Goal: Task Accomplishment & Management: Manage account settings

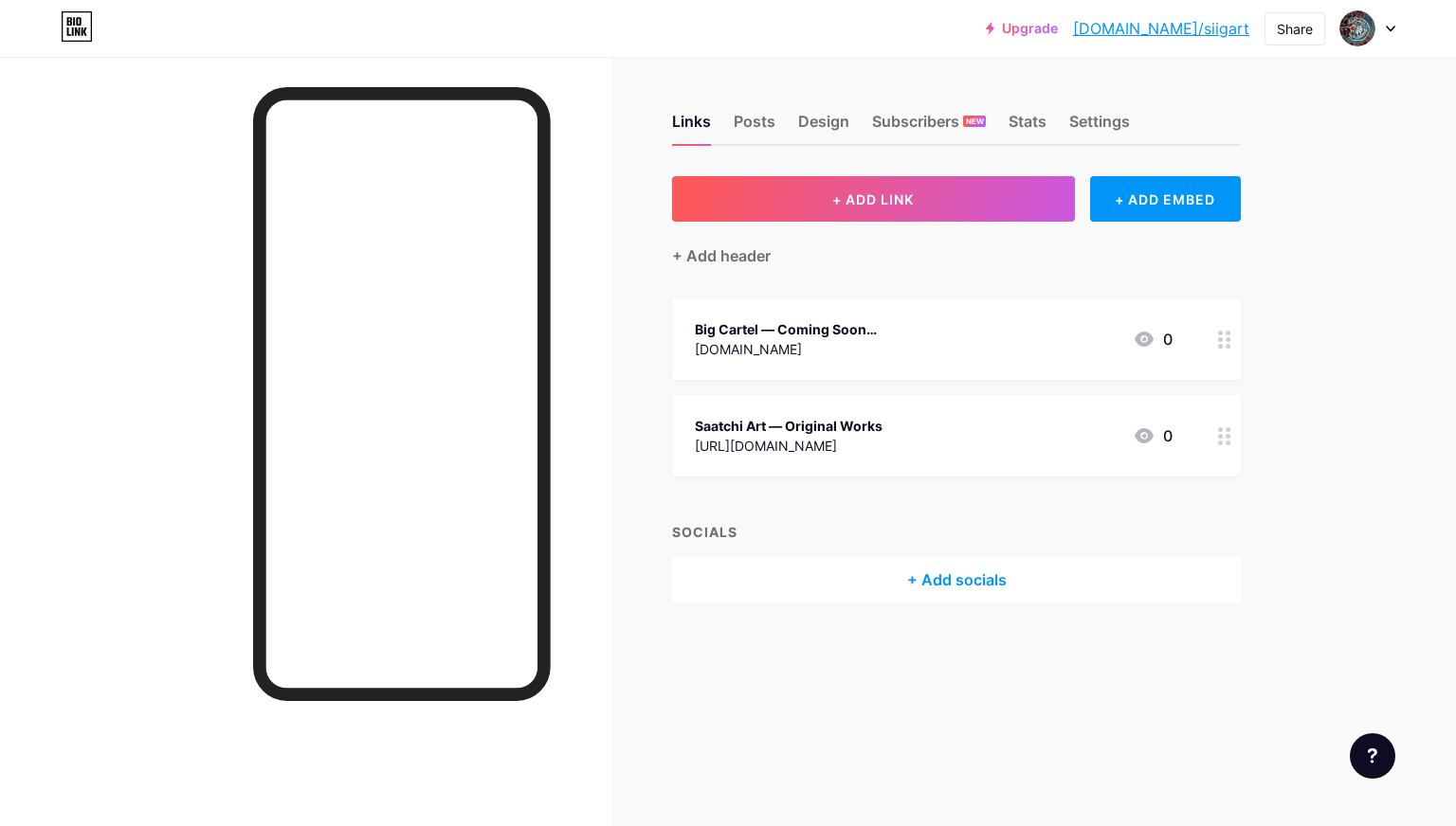
click at [1231, 342] on div at bounding box center [1225, 339] width 33 height 82
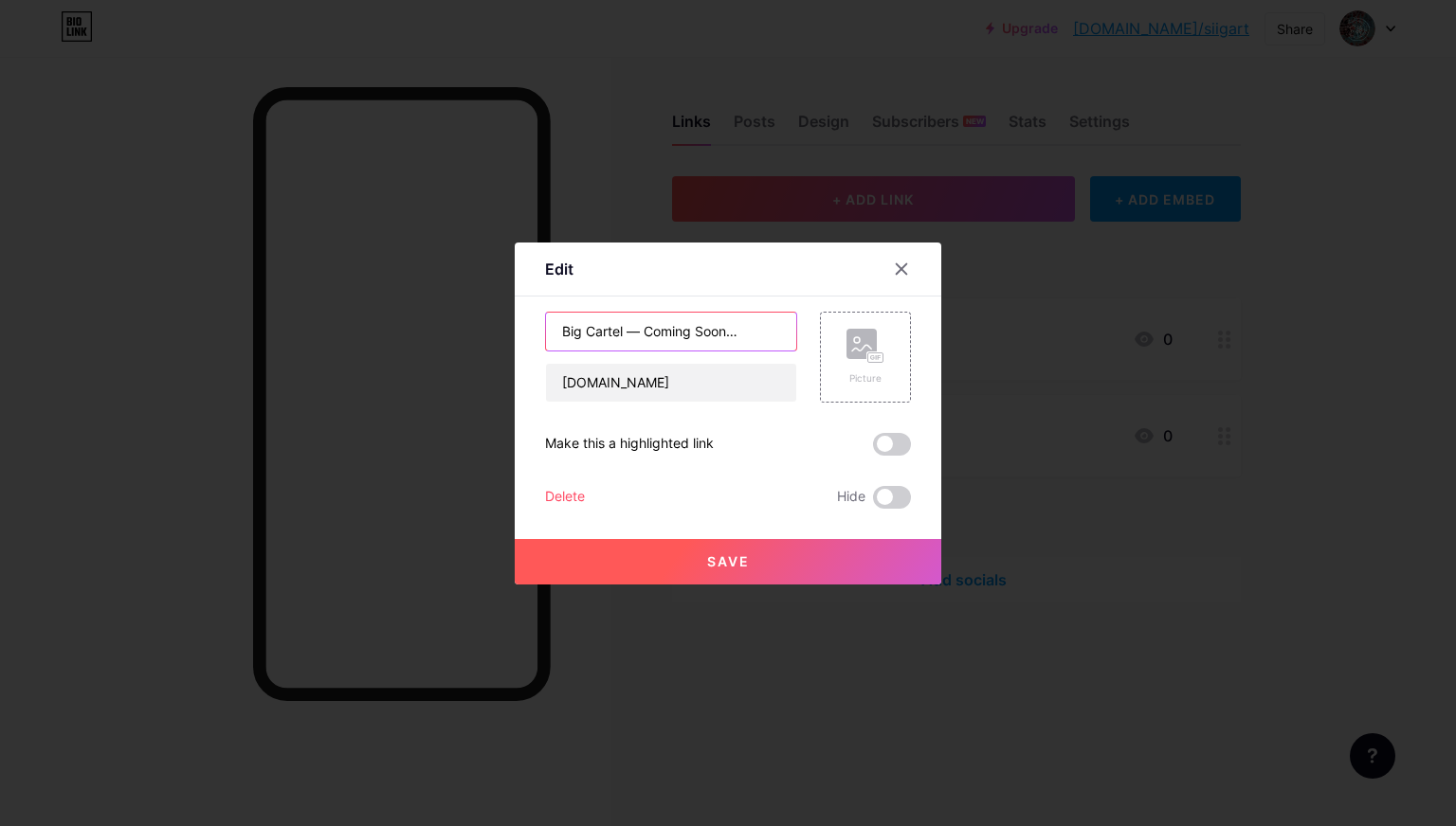
drag, startPoint x: 764, startPoint y: 336, endPoint x: 645, endPoint y: 336, distance: 119.0
click at [645, 336] on input "Big Cartel — Coming Soon…" at bounding box center [671, 331] width 251 height 37
type input "Big Cartel — Affordable & Limited Edition Prints"
click at [729, 570] on button "Save" at bounding box center [728, 561] width 426 height 45
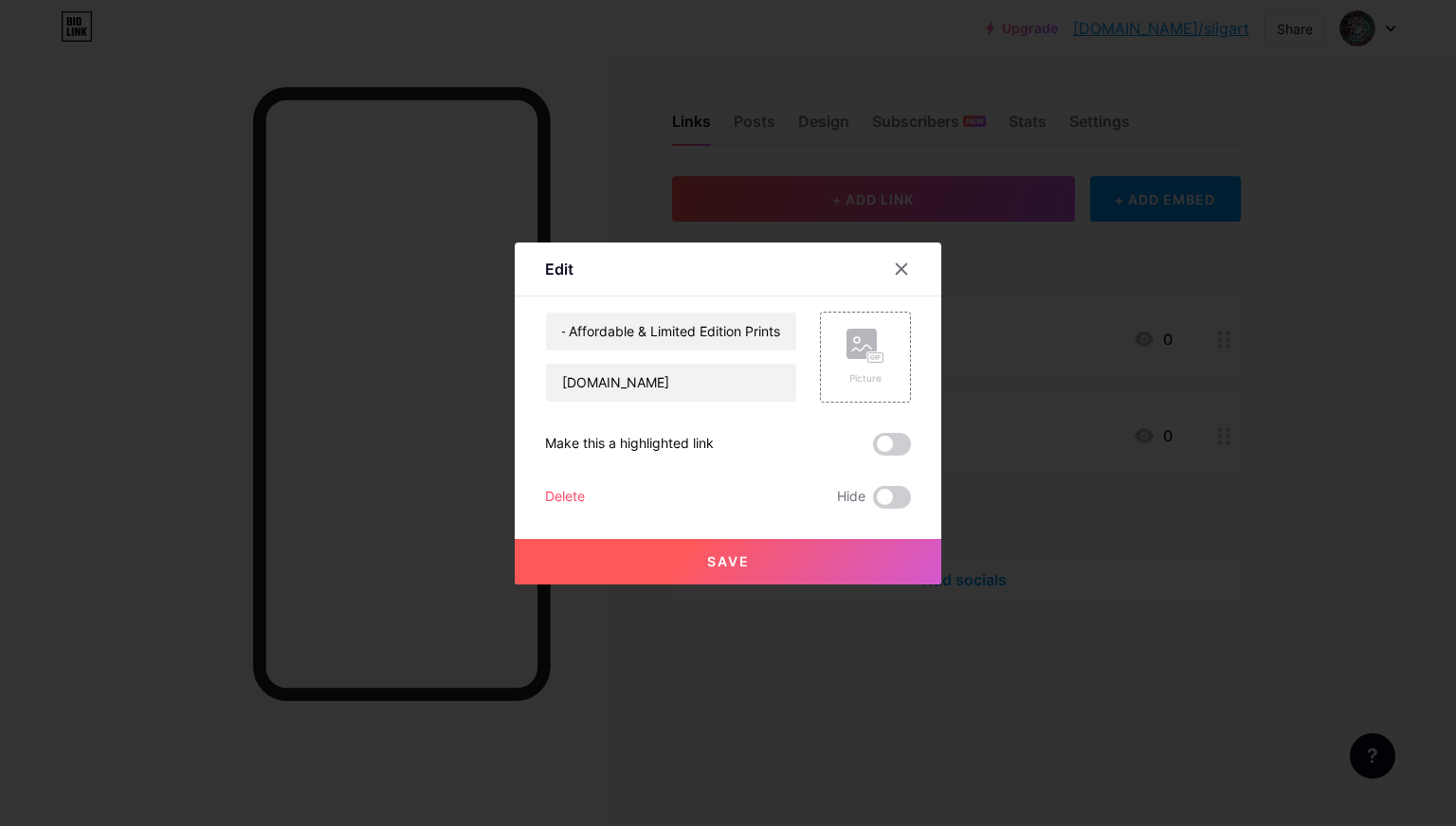
scroll to position [0, 0]
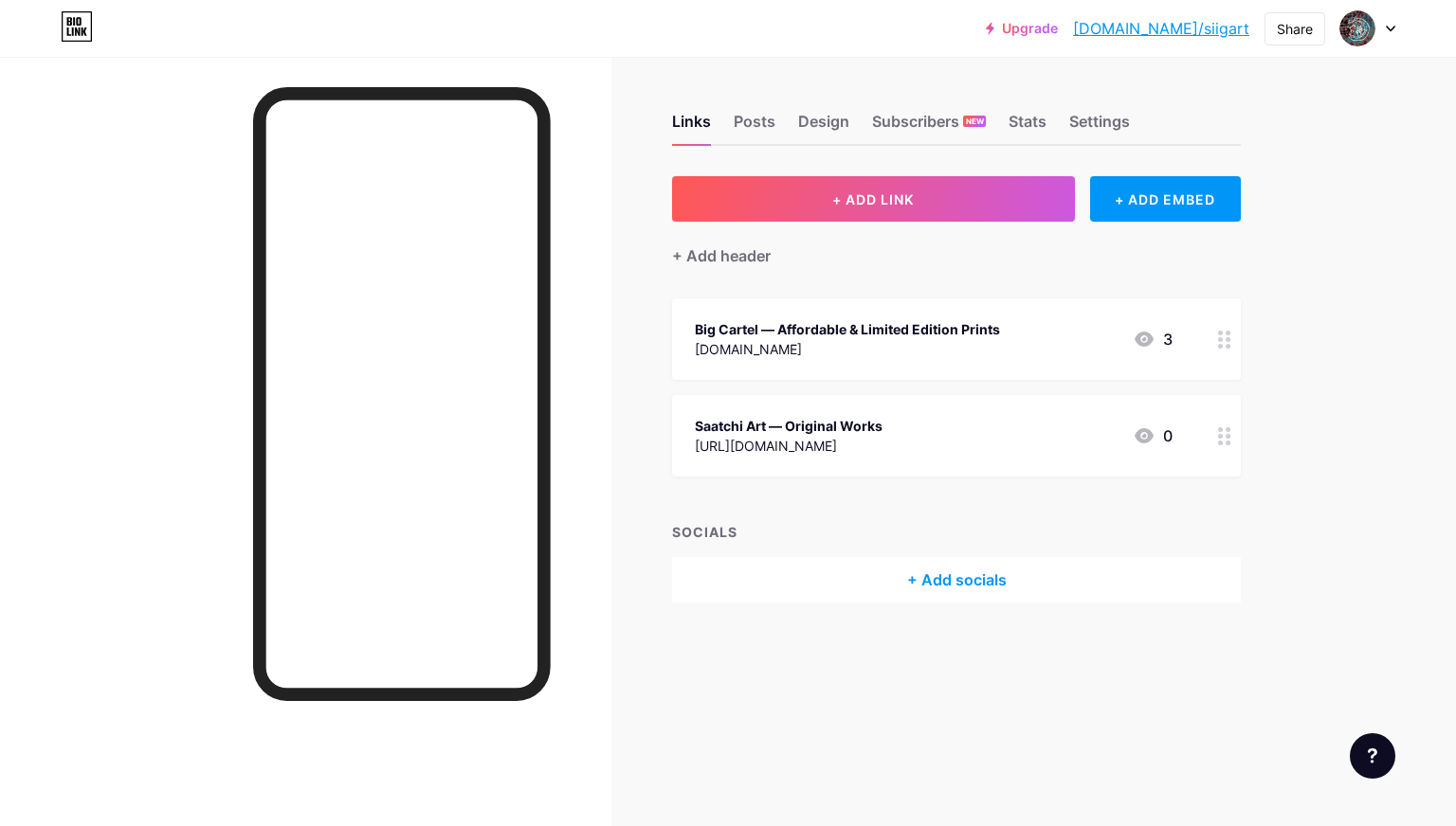
click at [1223, 349] on div at bounding box center [1225, 339] width 33 height 82
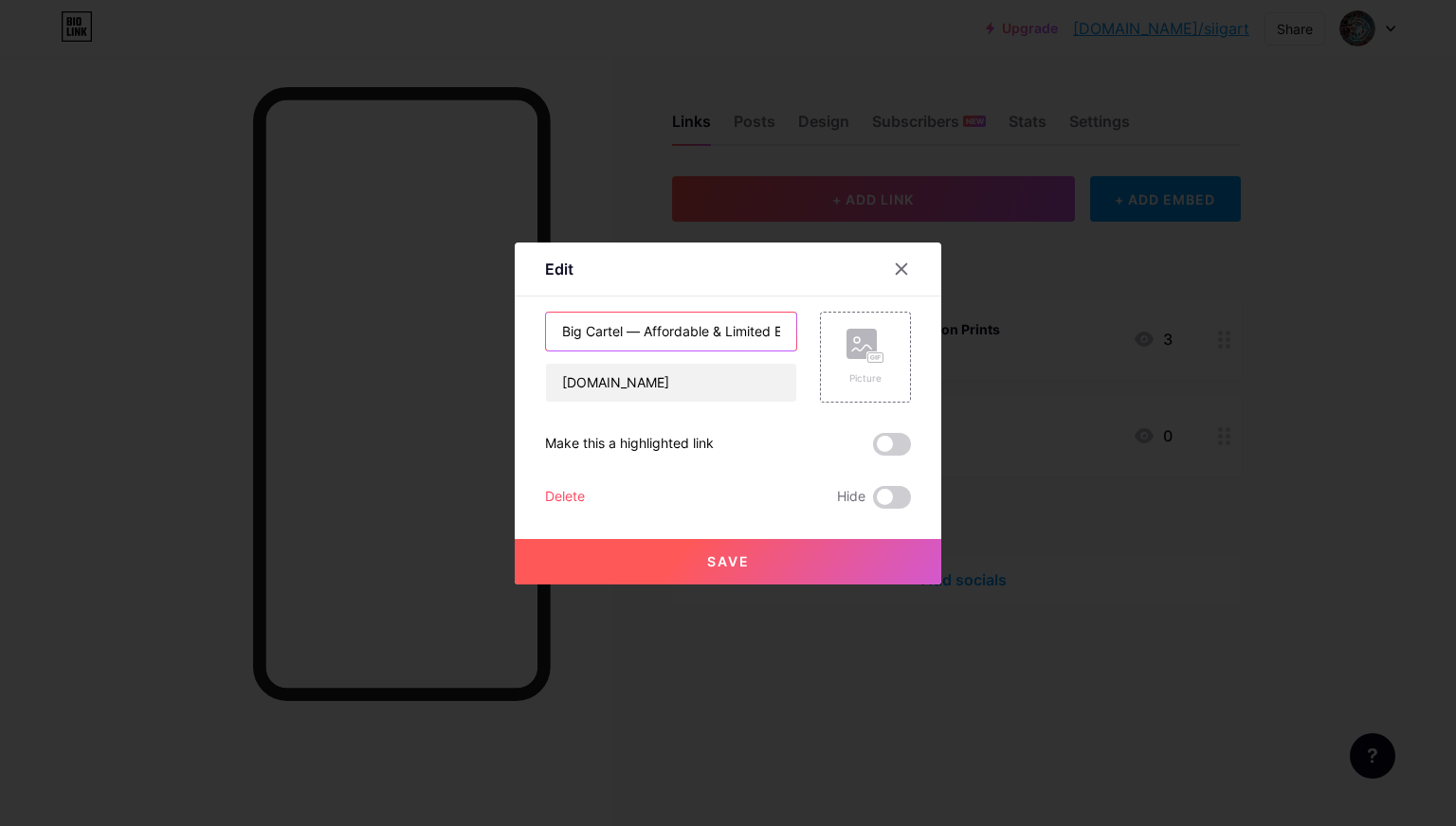
click at [711, 331] on input "Big Cartel — Affordable & Limited Edition Prints" at bounding box center [671, 331] width 251 height 37
type input "Big Cartel — Affordable Art & Limited Edition Prints"
click at [728, 532] on div "Save" at bounding box center [728, 546] width 426 height 76
click at [728, 535] on div "Save" at bounding box center [728, 546] width 426 height 76
click at [728, 557] on span "Save" at bounding box center [728, 561] width 42 height 16
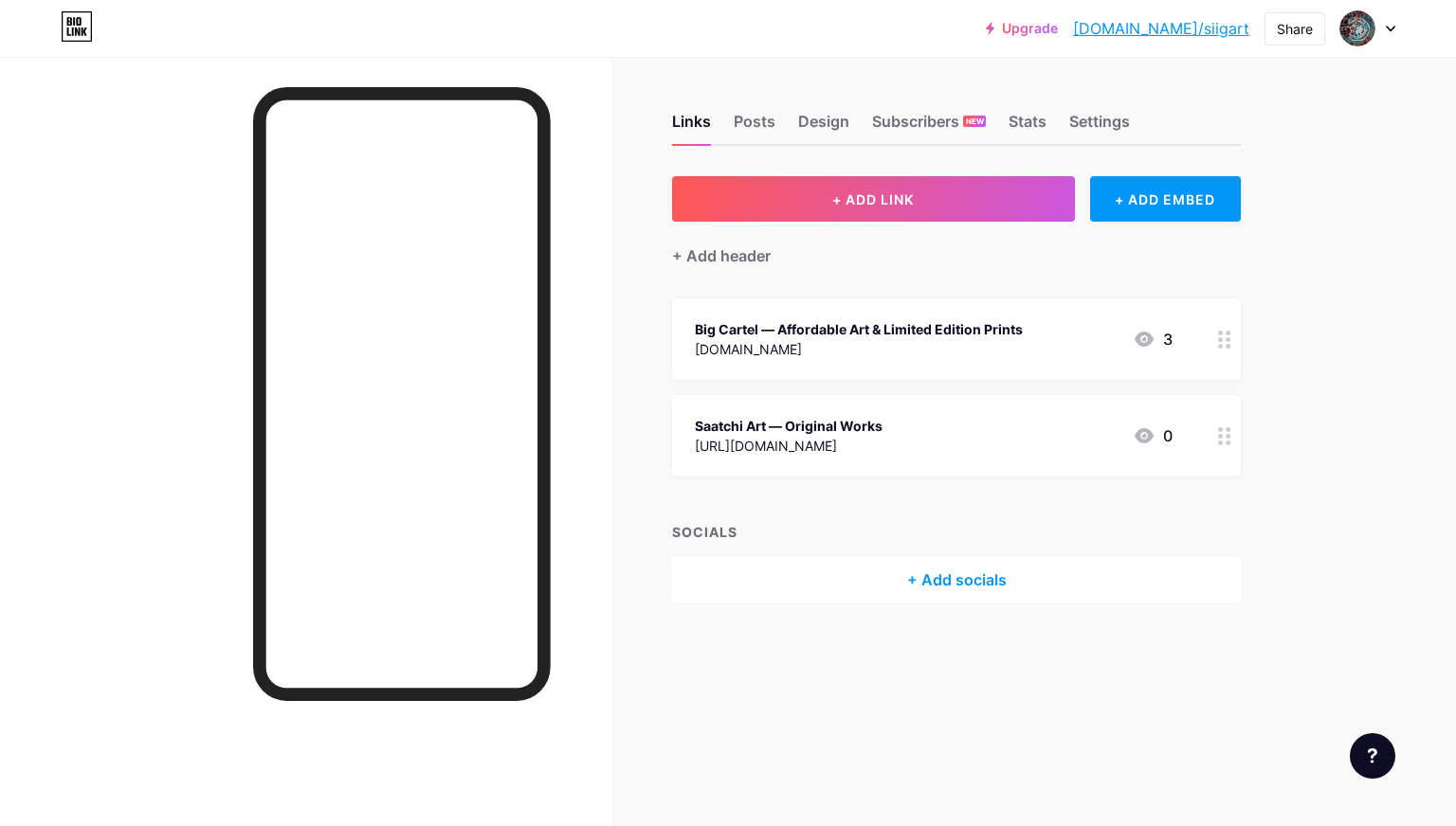
click at [1220, 428] on circle at bounding box center [1220, 429] width 5 height 5
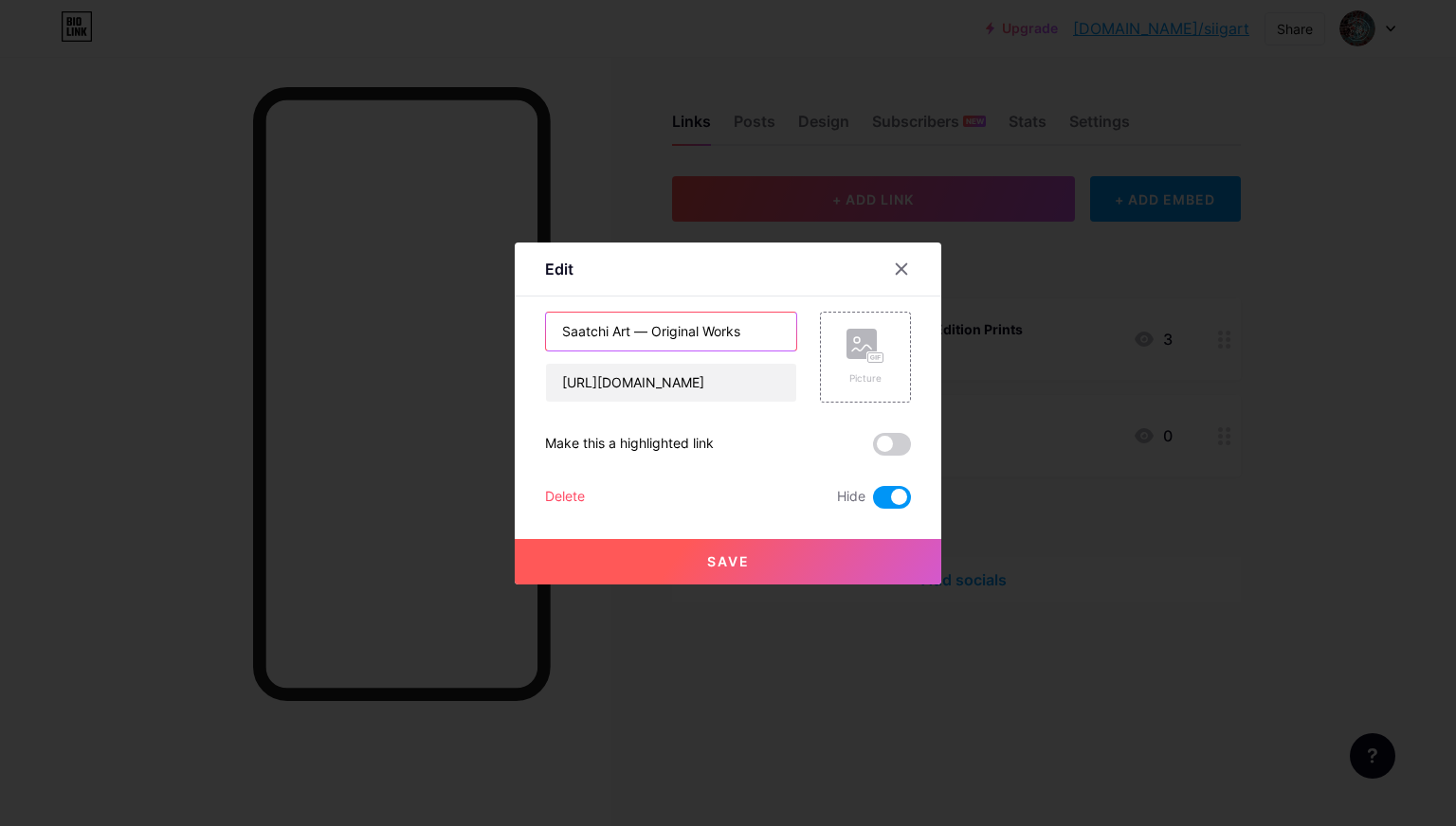
click at [654, 330] on input "Saatchi Art — Original Works" at bounding box center [671, 331] width 251 height 37
type input "Saatchi Art — Unique Original Works"
click at [716, 560] on span "Save" at bounding box center [728, 561] width 42 height 16
